Goal: Transaction & Acquisition: Subscribe to service/newsletter

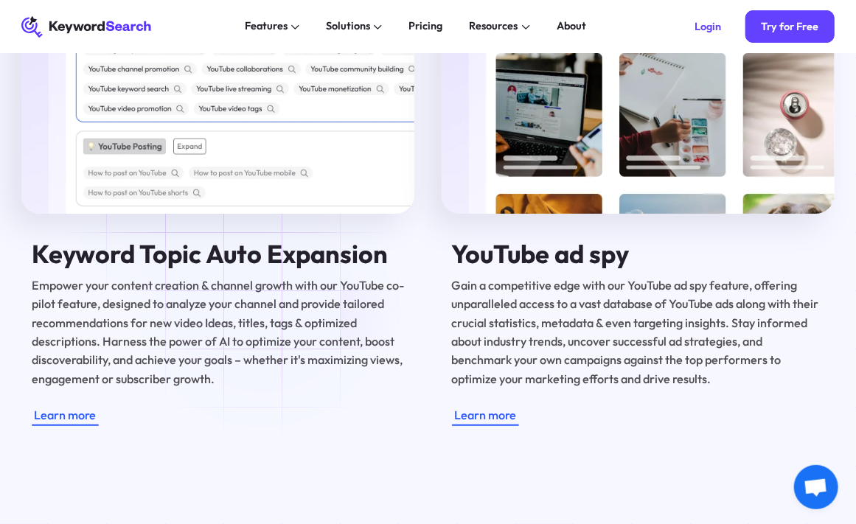
scroll to position [2360, 0]
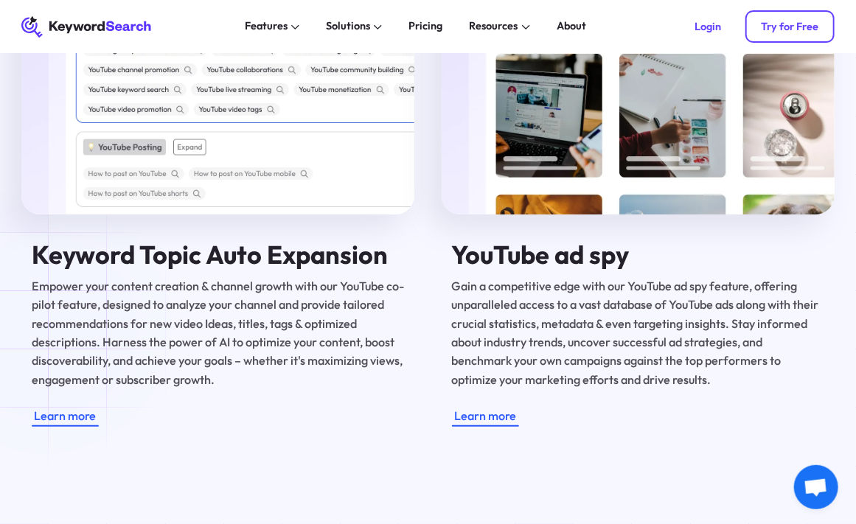
click at [807, 27] on div "Try for Free" at bounding box center [790, 26] width 58 height 13
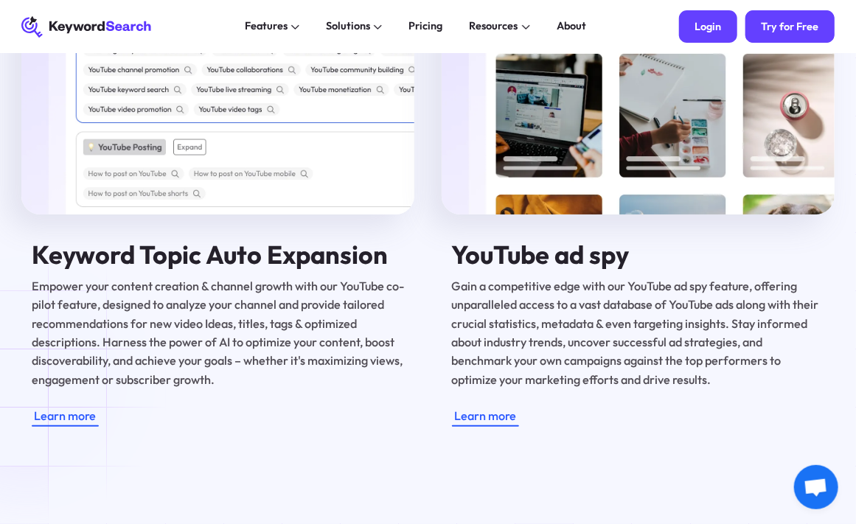
click at [708, 35] on link "Login" at bounding box center [708, 26] width 58 height 32
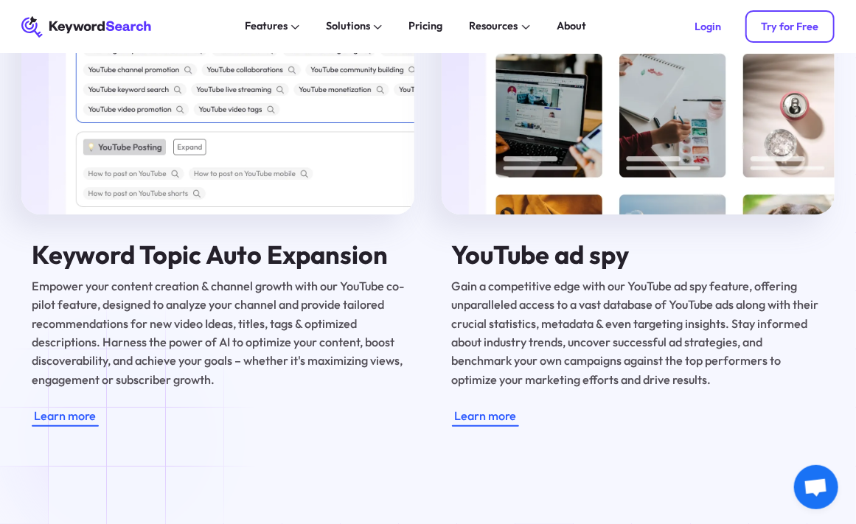
click at [820, 24] on link "Try for Free" at bounding box center [790, 26] width 89 height 32
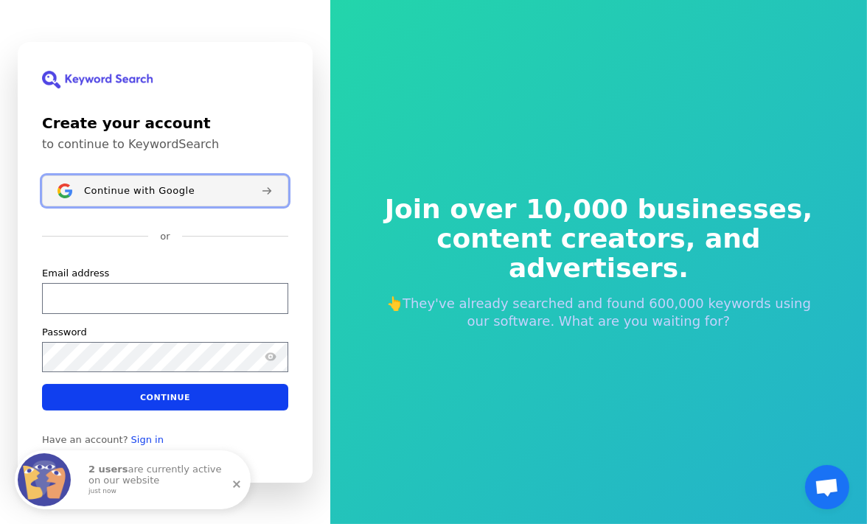
click at [158, 187] on span "Continue with Google" at bounding box center [139, 191] width 111 height 12
